Goal: Task Accomplishment & Management: Use online tool/utility

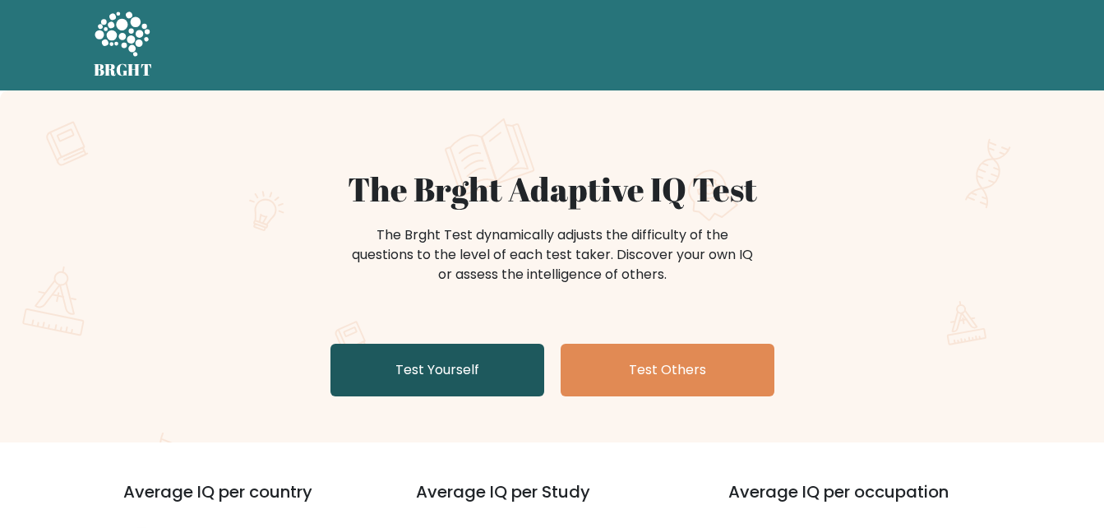
click at [446, 368] on link "Test Yourself" at bounding box center [437, 370] width 214 height 53
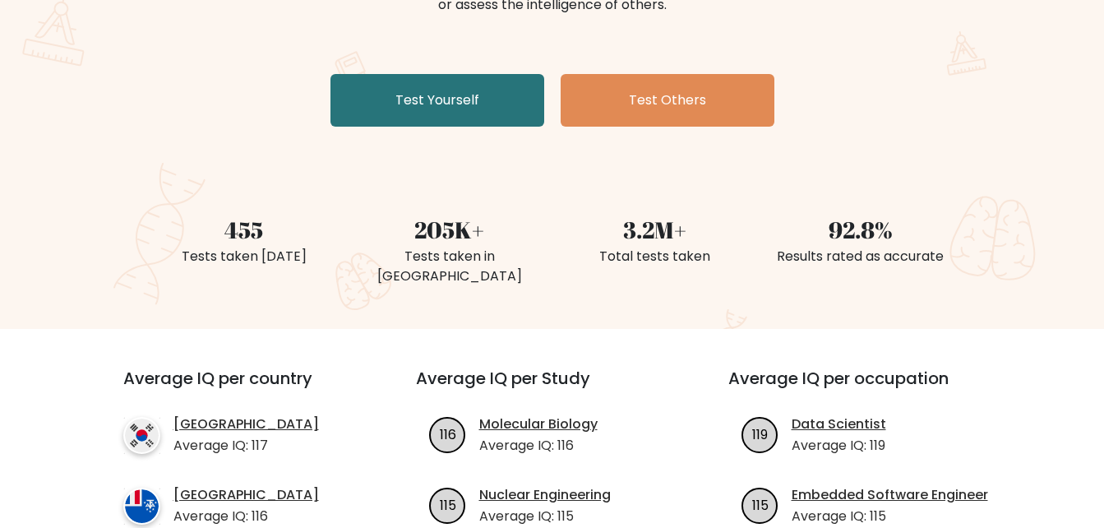
scroll to position [247, 0]
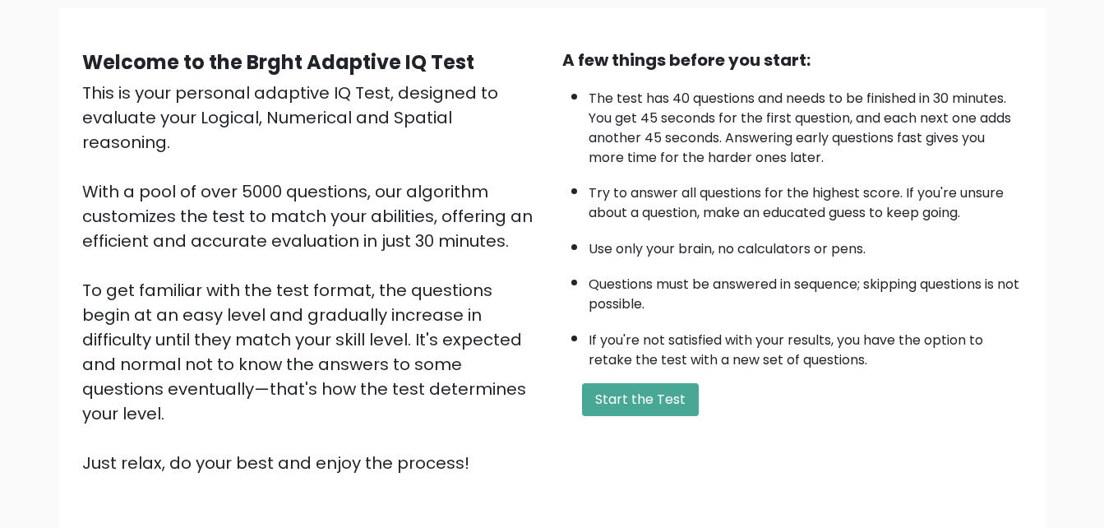
scroll to position [225, 0]
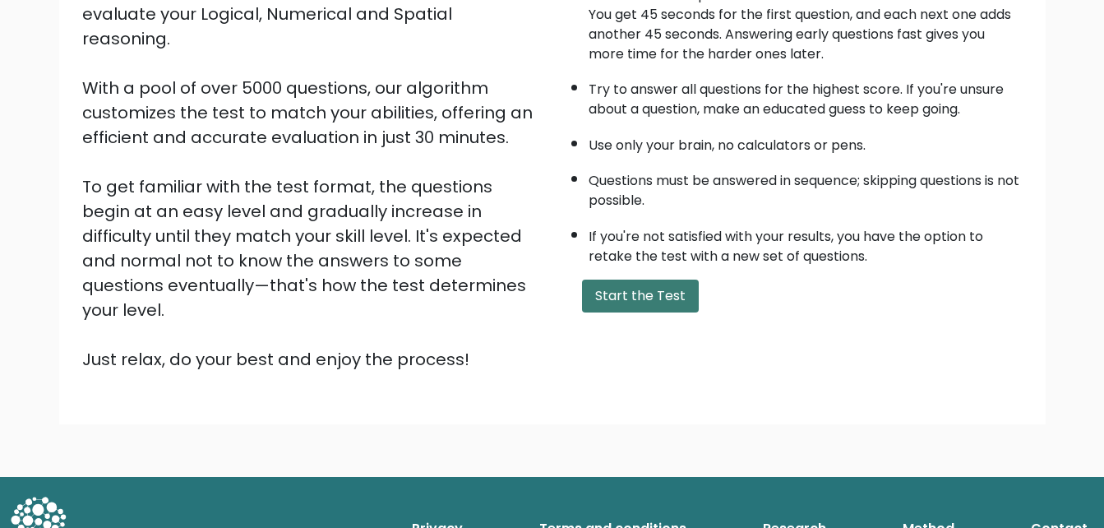
click at [656, 308] on button "Start the Test" at bounding box center [640, 295] width 117 height 33
click at [610, 302] on button "Start the Test" at bounding box center [640, 295] width 117 height 33
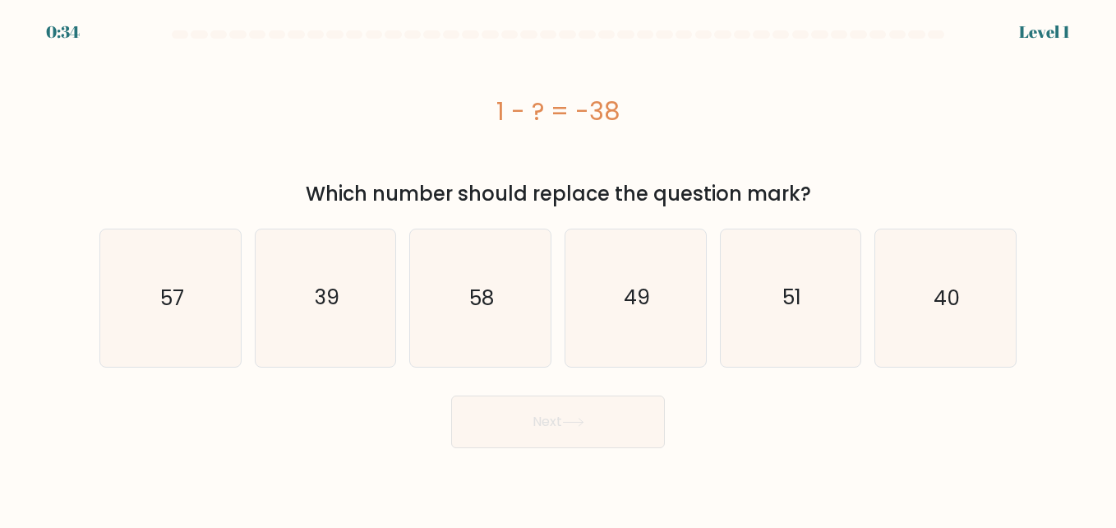
click at [666, 310] on icon "49" at bounding box center [635, 297] width 136 height 136
click at [559, 268] on input "d. 49" at bounding box center [558, 266] width 1 height 4
radio input "true"
click at [581, 417] on icon at bounding box center [573, 421] width 22 height 9
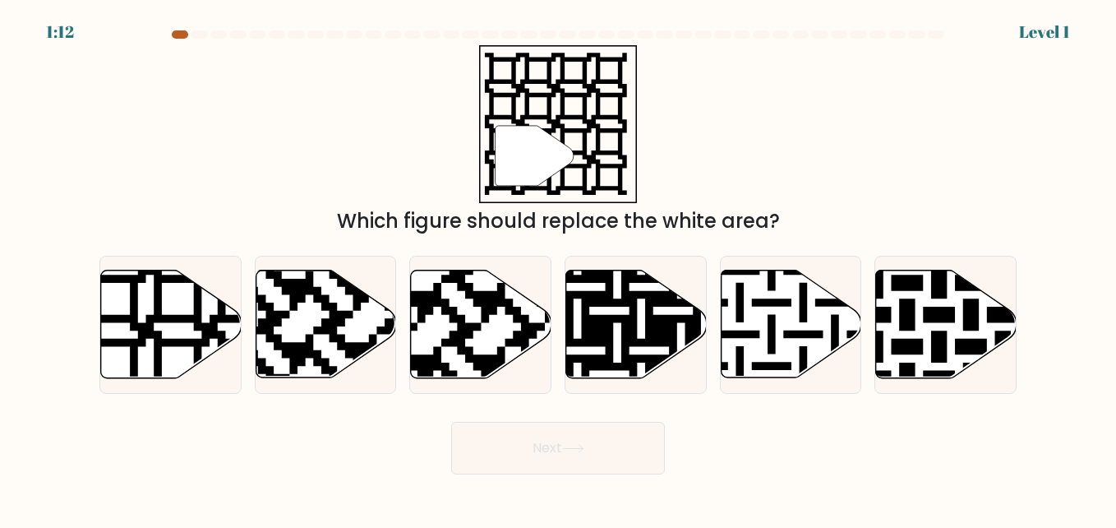
click at [180, 35] on div at bounding box center [180, 34] width 16 height 8
